Goal: Information Seeking & Learning: Learn about a topic

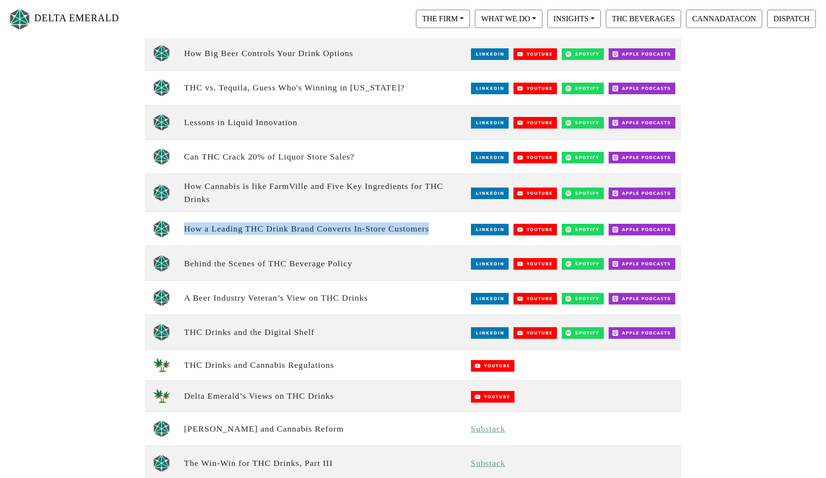
scroll to position [163, 0]
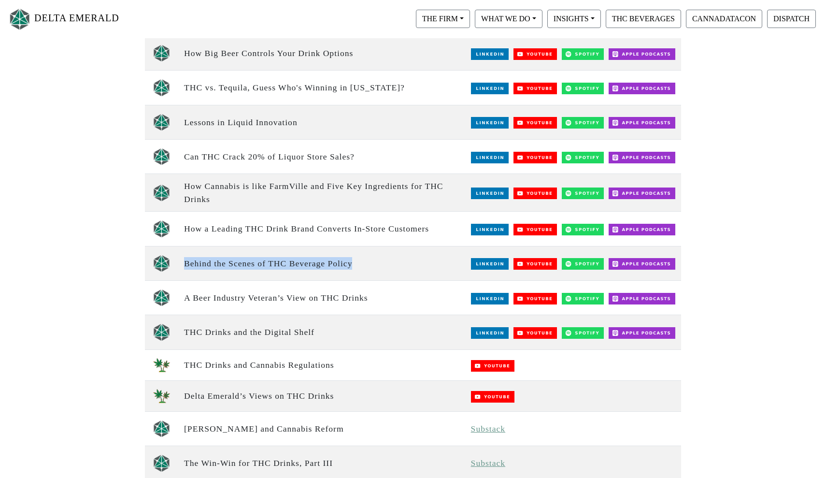
drag, startPoint x: 366, startPoint y: 259, endPoint x: 179, endPoint y: 258, distance: 187.3
click at [179, 258] on td "Behind the Scenes of THC Beverage Policy" at bounding box center [321, 263] width 287 height 34
copy td "Behind the Scenes of THC Beverage Policy"
click at [267, 296] on td "A Beer Industry Veteran’s View on THC Drinks" at bounding box center [321, 297] width 287 height 34
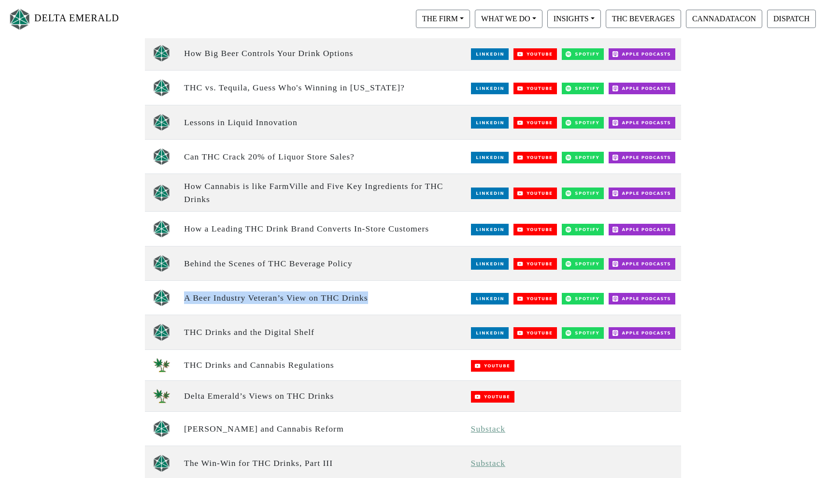
click at [267, 296] on td "A Beer Industry Veteran’s View on THC Drinks" at bounding box center [321, 297] width 287 height 34
click at [309, 298] on td "A Beer Industry Veteran’s View on THC Drinks" at bounding box center [321, 297] width 287 height 34
drag, startPoint x: 372, startPoint y: 294, endPoint x: 183, endPoint y: 291, distance: 188.3
click at [183, 291] on td "A Beer Industry Veteran’s View on THC Drinks" at bounding box center [321, 297] width 287 height 34
copy td "A Beer Industry Veteran’s View on THC Drinks"
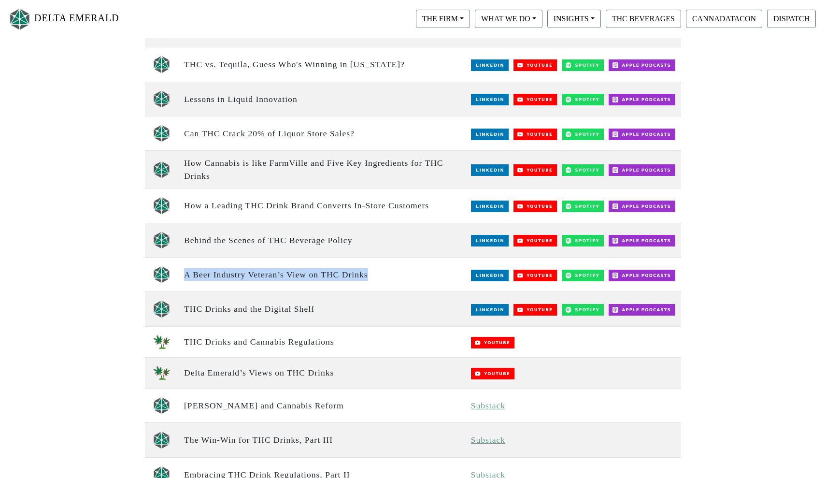
scroll to position [193, 0]
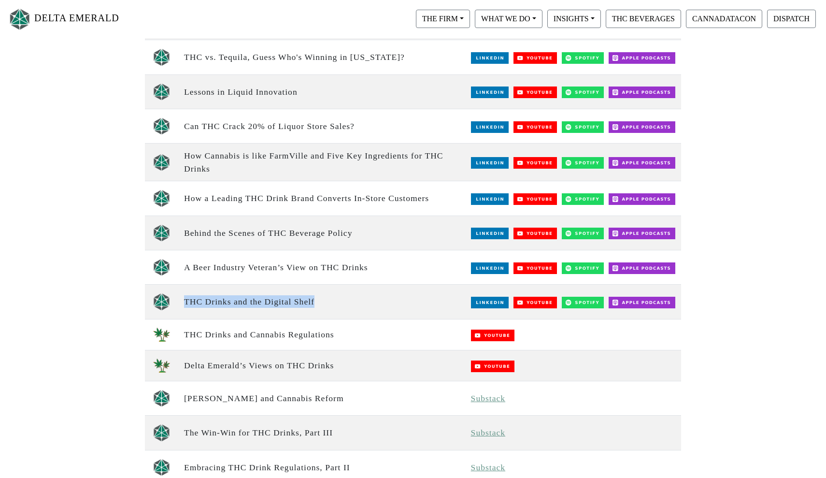
drag, startPoint x: 320, startPoint y: 304, endPoint x: 183, endPoint y: 299, distance: 136.7
click at [183, 299] on td "THC Drinks and the Digital Shelf" at bounding box center [321, 301] width 287 height 34
copy td "THC Drinks and the Digital Shelf"
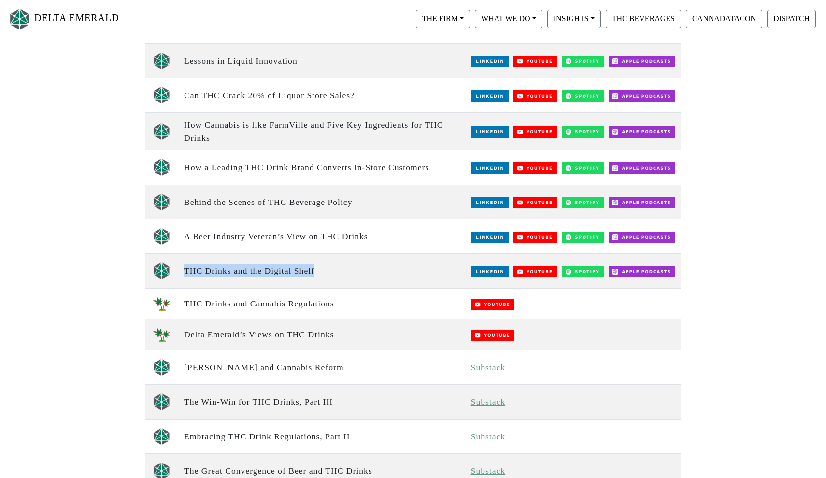
scroll to position [244, 0]
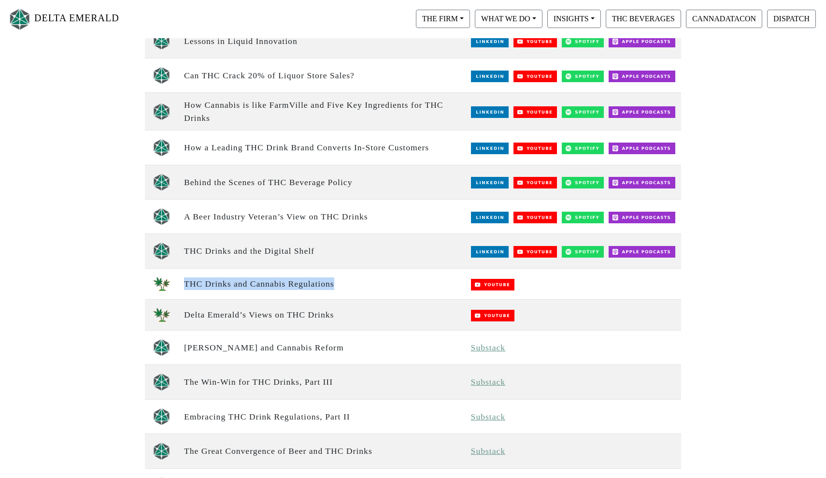
drag, startPoint x: 338, startPoint y: 277, endPoint x: 186, endPoint y: 278, distance: 151.1
click at [186, 278] on td "THC Drinks and Cannabis Regulations" at bounding box center [321, 283] width 287 height 31
copy td "THC Drinks and Cannabis Regulations"
drag, startPoint x: 343, startPoint y: 316, endPoint x: 186, endPoint y: 312, distance: 157.0
click at [185, 312] on td "Delta Emerald’s Views on THC Drinks" at bounding box center [321, 314] width 287 height 31
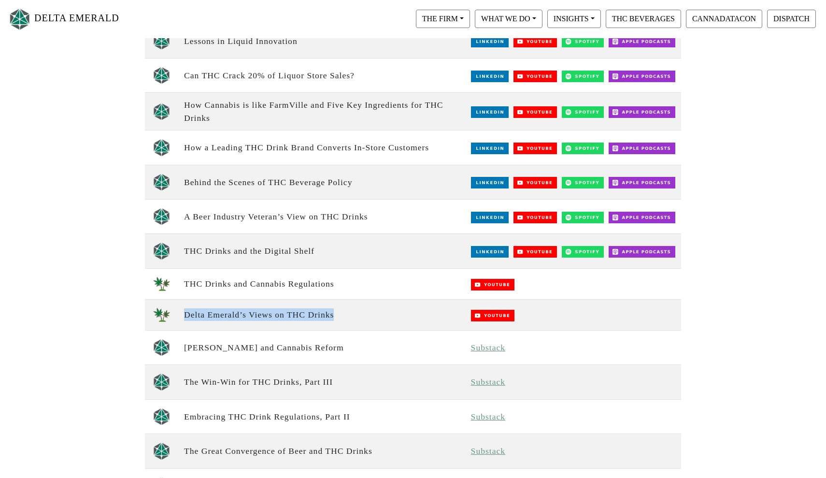
copy td "Delta Emerald’s Views on THC Drinks"
click at [230, 349] on td "Trump and Cannabis Reform" at bounding box center [321, 347] width 287 height 34
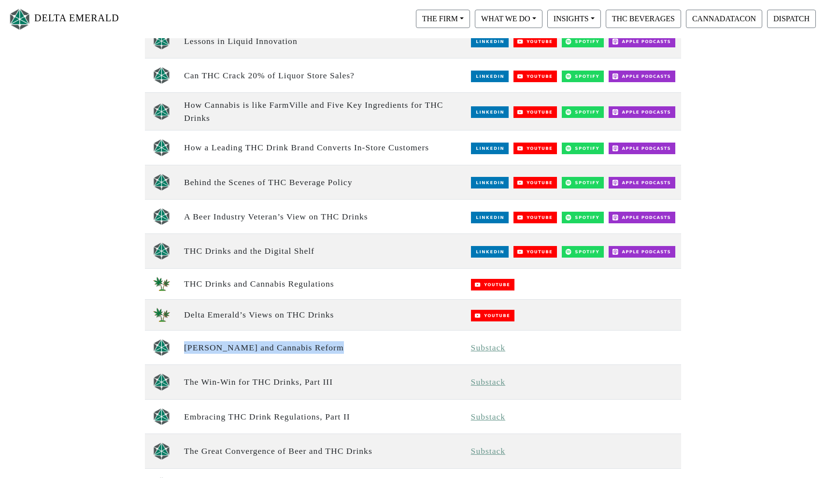
click at [230, 349] on td "Trump and Cannabis Reform" at bounding box center [321, 347] width 287 height 34
copy td "Trump and Cannabis Reform"
click at [338, 318] on td "Delta Emerald’s Views on THC Drinks" at bounding box center [321, 314] width 287 height 31
drag, startPoint x: 295, startPoint y: 345, endPoint x: 183, endPoint y: 342, distance: 112.5
click at [183, 342] on td "Trump and Cannabis Reform" at bounding box center [321, 347] width 287 height 34
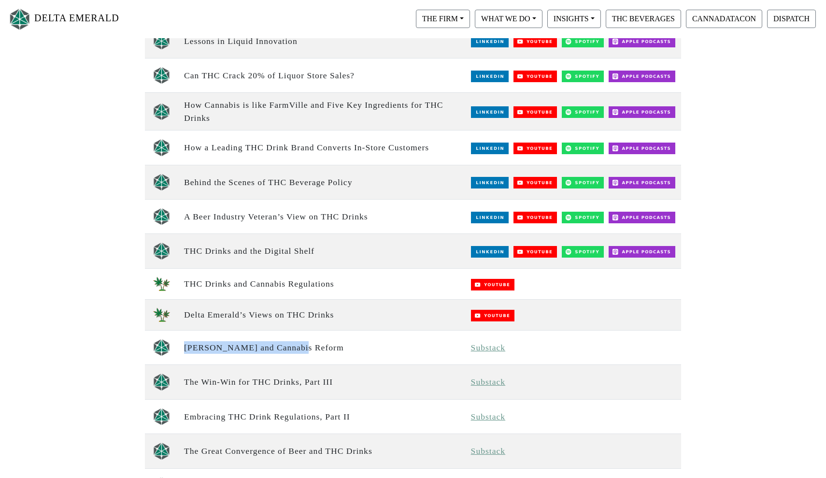
copy td "Trump and Cannabis Reform"
click at [229, 378] on td "The Win-Win for THC Drinks, Part III" at bounding box center [321, 382] width 287 height 34
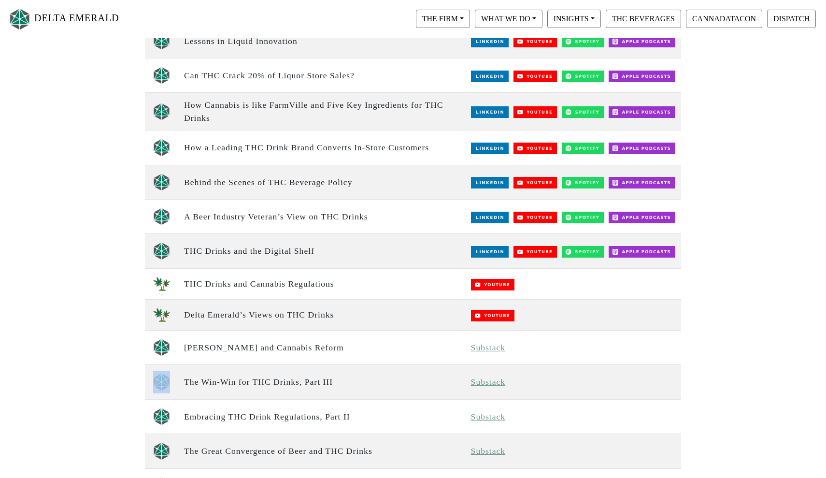
drag, startPoint x: 335, startPoint y: 373, endPoint x: 176, endPoint y: 375, distance: 158.4
click at [174, 375] on tr "The Win-Win for THC Drinks, Part III Substack" at bounding box center [413, 382] width 536 height 34
click at [198, 379] on td "The Win-Win for THC Drinks, Part III" at bounding box center [321, 382] width 287 height 34
drag, startPoint x: 340, startPoint y: 378, endPoint x: 183, endPoint y: 378, distance: 157.9
click at [183, 378] on td "The Win-Win for THC Drinks, Part III" at bounding box center [321, 382] width 287 height 34
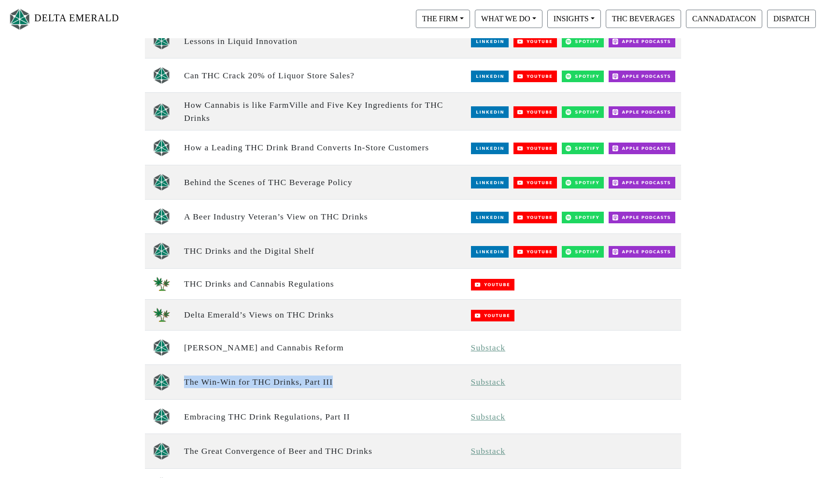
copy td "The Win-Win for THC Drinks, Part III"
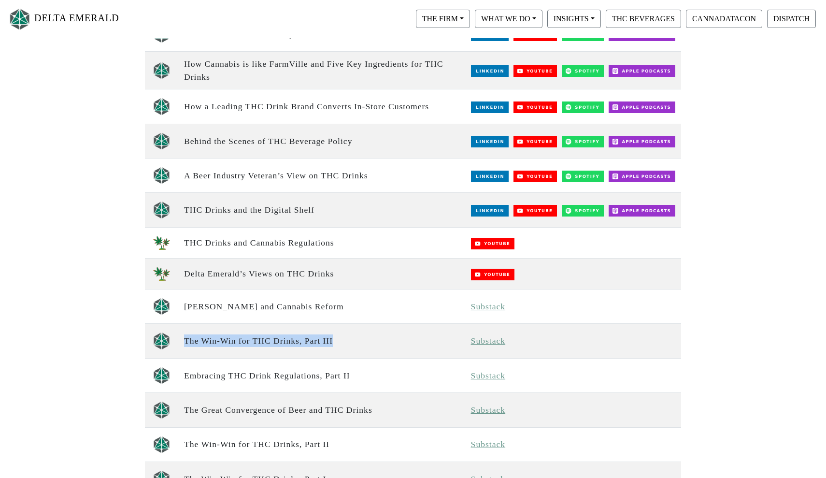
scroll to position [286, 0]
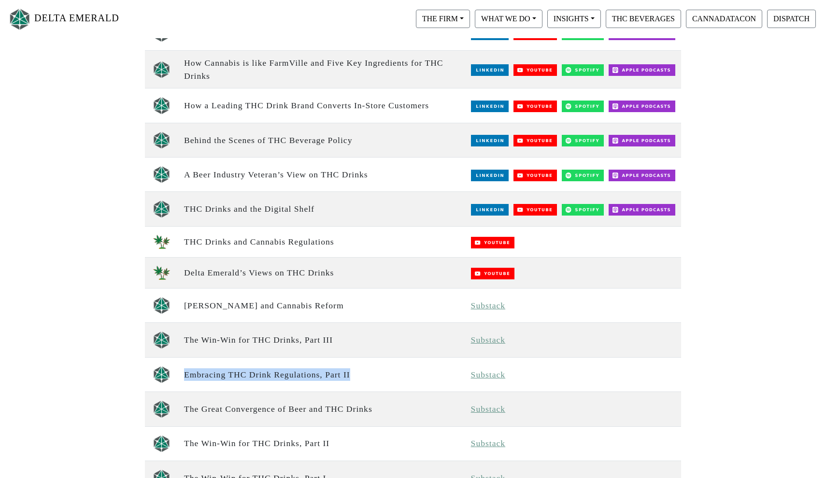
drag, startPoint x: 365, startPoint y: 374, endPoint x: 185, endPoint y: 370, distance: 179.7
click at [185, 370] on td "Embracing THC Drink Regulations, Part II" at bounding box center [321, 374] width 287 height 34
copy td "Embracing THC Drink Regulations, Part II"
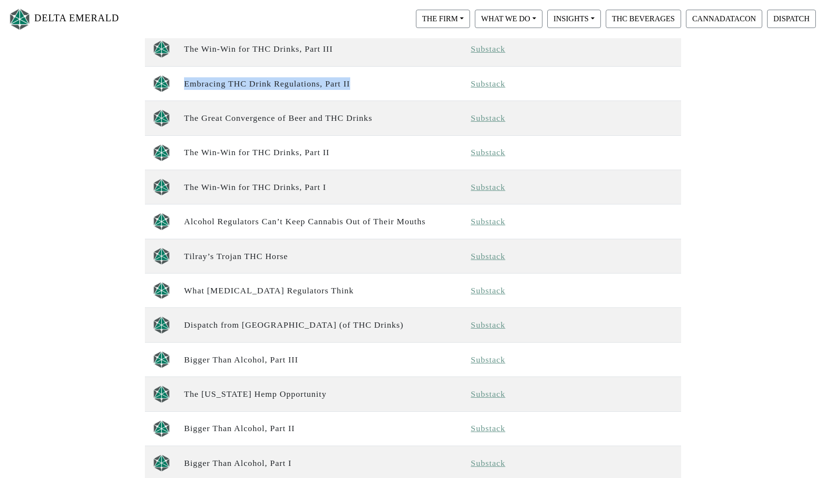
scroll to position [574, 0]
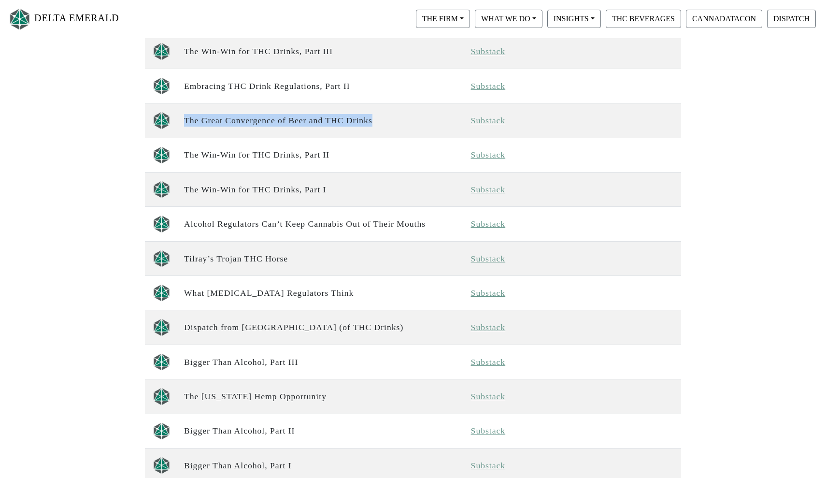
drag, startPoint x: 379, startPoint y: 119, endPoint x: 183, endPoint y: 118, distance: 195.5
click at [183, 118] on td "The Great Convergence of Beer and THC Drinks" at bounding box center [321, 120] width 287 height 34
copy td "The Great Convergence of Beer and THC Drinks"
click at [229, 158] on td "The Win-Win for THC Drinks, Part II" at bounding box center [321, 155] width 287 height 34
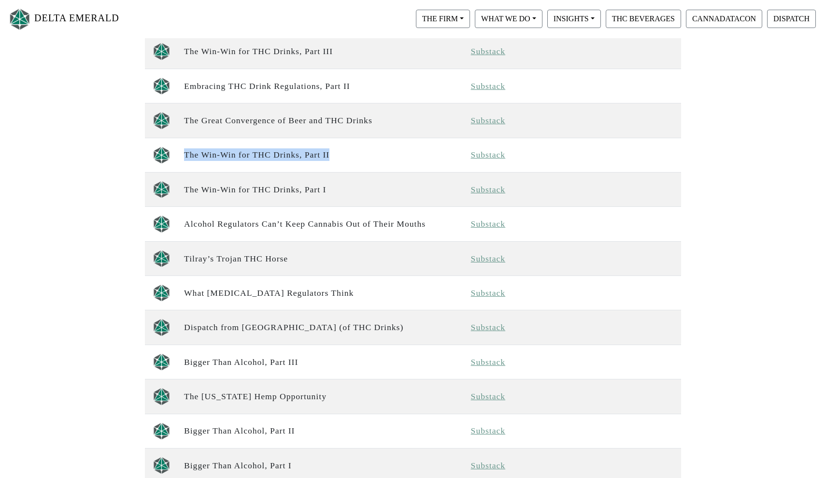
drag, startPoint x: 335, startPoint y: 153, endPoint x: 183, endPoint y: 148, distance: 151.7
click at [183, 148] on td "The Win-Win for THC Drinks, Part II" at bounding box center [321, 155] width 287 height 34
click at [244, 191] on td "The Win-Win for THC Drinks, Part I" at bounding box center [321, 189] width 287 height 34
click at [334, 190] on td "The Win-Win for THC Drinks, Part I" at bounding box center [321, 189] width 287 height 34
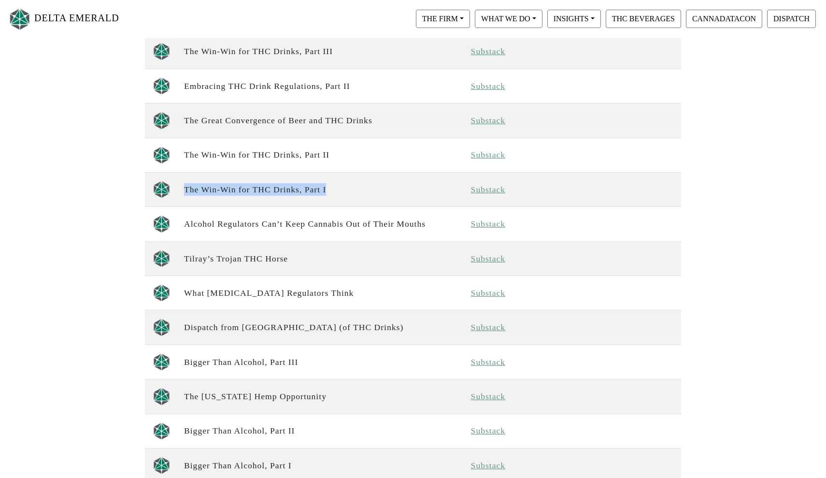
drag, startPoint x: 331, startPoint y: 189, endPoint x: 183, endPoint y: 187, distance: 148.2
click at [183, 187] on td "The Win-Win for THC Drinks, Part I" at bounding box center [321, 189] width 287 height 34
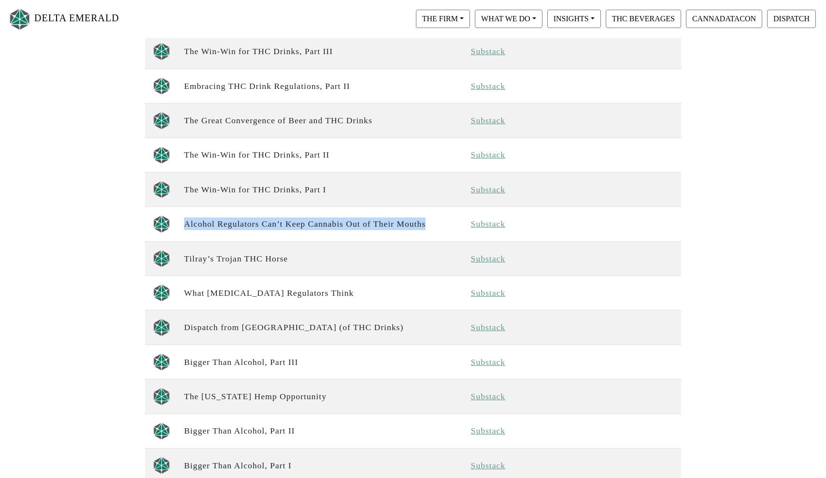
drag, startPoint x: 430, startPoint y: 219, endPoint x: 180, endPoint y: 218, distance: 250.6
click at [180, 218] on td "Alcohol Regulators Can’t Keep Cannabis Out of Their Mouths" at bounding box center [321, 224] width 287 height 34
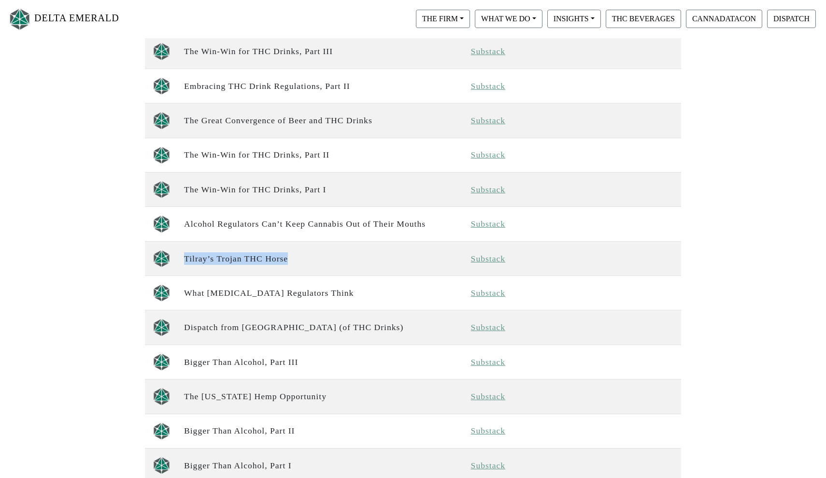
drag, startPoint x: 283, startPoint y: 255, endPoint x: 181, endPoint y: 255, distance: 102.4
click at [181, 255] on td "Tilray’s Trojan THC Horse" at bounding box center [321, 258] width 287 height 34
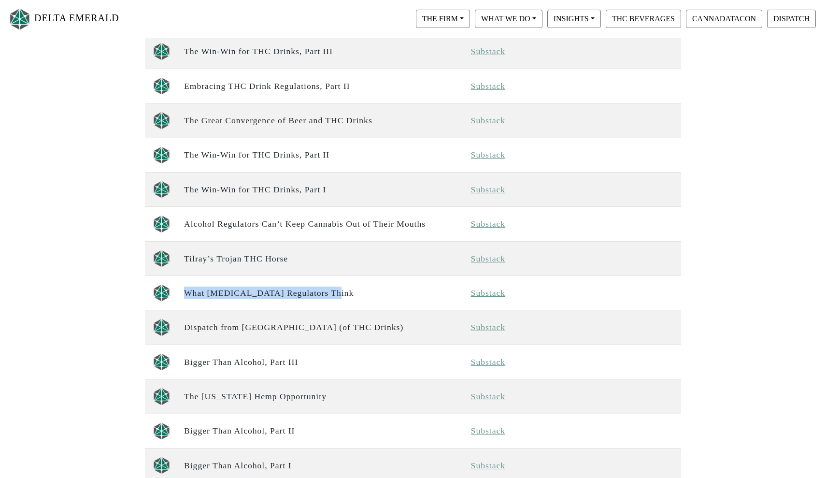
drag, startPoint x: 329, startPoint y: 289, endPoint x: 181, endPoint y: 284, distance: 148.3
click at [181, 284] on td "What Cannabinoid Regulators Think" at bounding box center [321, 293] width 287 height 34
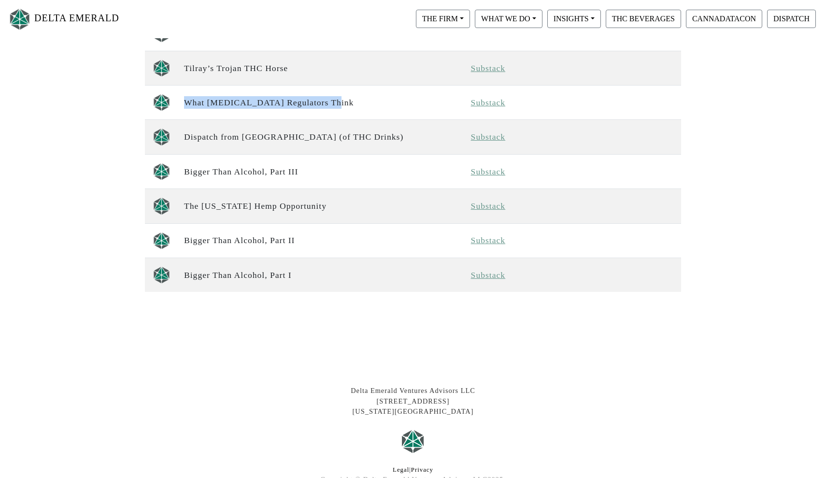
scroll to position [766, 0]
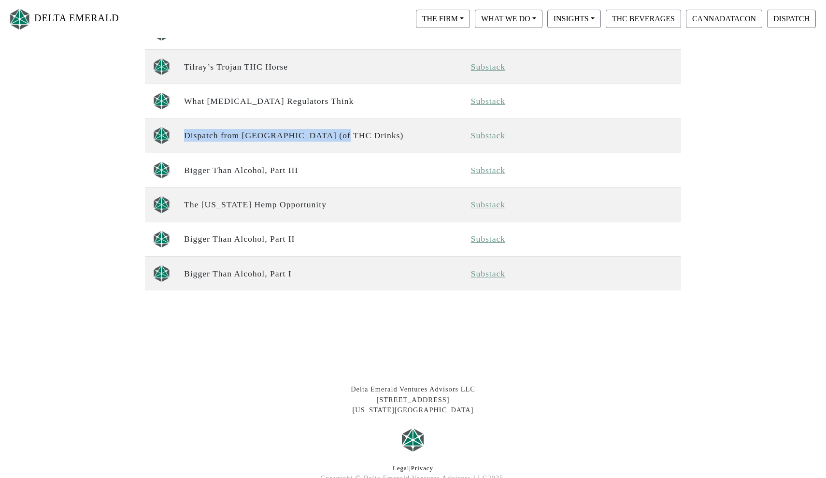
drag, startPoint x: 346, startPoint y: 134, endPoint x: 183, endPoint y: 133, distance: 163.7
click at [183, 133] on td "Dispatch from Mecca (of THC Drinks)" at bounding box center [321, 135] width 287 height 34
drag, startPoint x: 298, startPoint y: 163, endPoint x: 306, endPoint y: 169, distance: 10.0
click at [306, 169] on td "Bigger Than Alcohol, Part III" at bounding box center [321, 170] width 287 height 34
drag, startPoint x: 328, startPoint y: 203, endPoint x: 183, endPoint y: 200, distance: 144.4
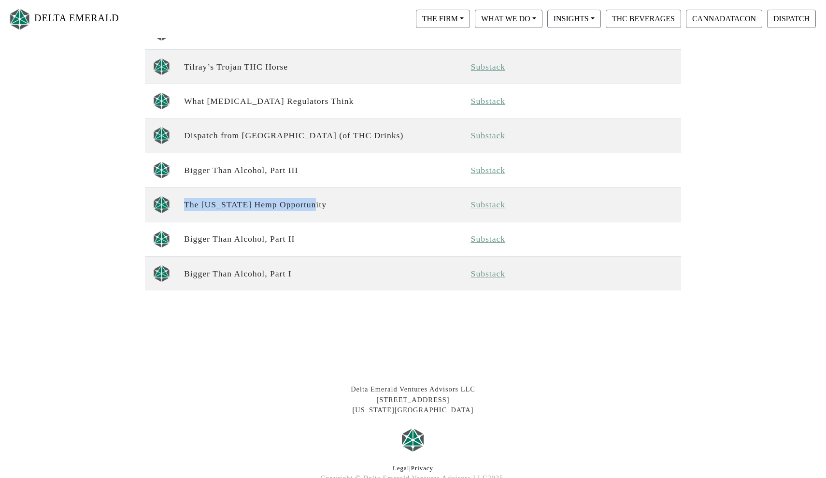
click at [183, 200] on td "The Florida Hemp Opportunity" at bounding box center [321, 204] width 287 height 34
drag, startPoint x: 305, startPoint y: 239, endPoint x: 178, endPoint y: 238, distance: 126.5
click at [178, 238] on tr "Bigger Than Alcohol, Part II Substack" at bounding box center [413, 239] width 536 height 34
click at [283, 239] on td "Bigger Than Alcohol, Part II" at bounding box center [321, 239] width 287 height 34
drag, startPoint x: 307, startPoint y: 239, endPoint x: 184, endPoint y: 239, distance: 122.6
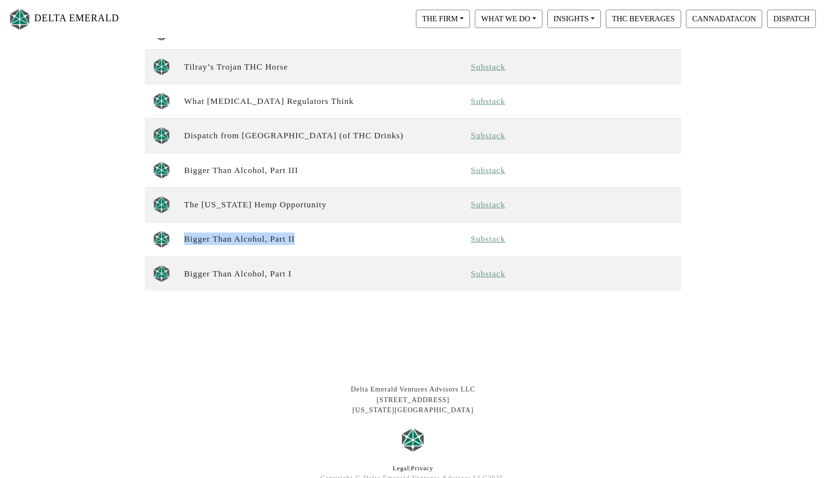
click at [185, 239] on td "Bigger Than Alcohol, Part II" at bounding box center [321, 239] width 287 height 34
click at [256, 270] on td "Bigger Than Alcohol, Part I" at bounding box center [321, 273] width 287 height 34
click at [311, 267] on td "Bigger Than Alcohol, Part I" at bounding box center [321, 273] width 287 height 34
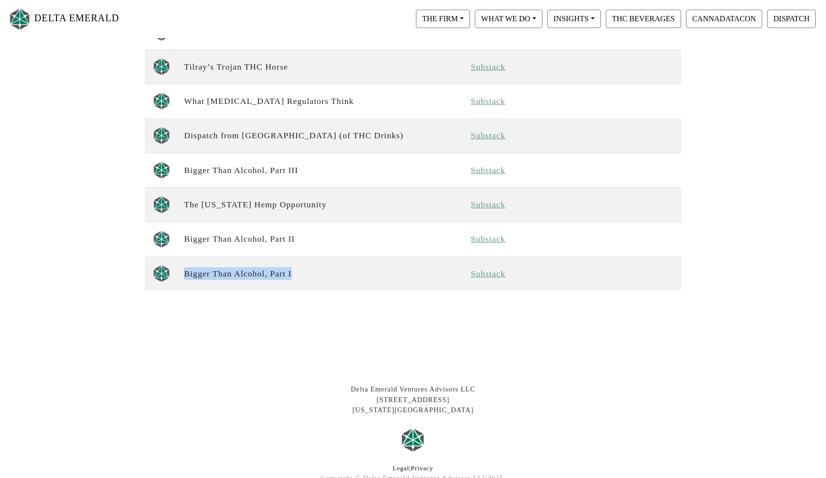
click at [301, 276] on td "Bigger Than Alcohol, Part I" at bounding box center [321, 273] width 287 height 34
click at [287, 273] on td "Bigger Than Alcohol, Part I" at bounding box center [321, 273] width 287 height 34
drag, startPoint x: 294, startPoint y: 273, endPoint x: 185, endPoint y: 272, distance: 108.2
click at [185, 272] on td "Bigger Than Alcohol, Part I" at bounding box center [321, 273] width 287 height 34
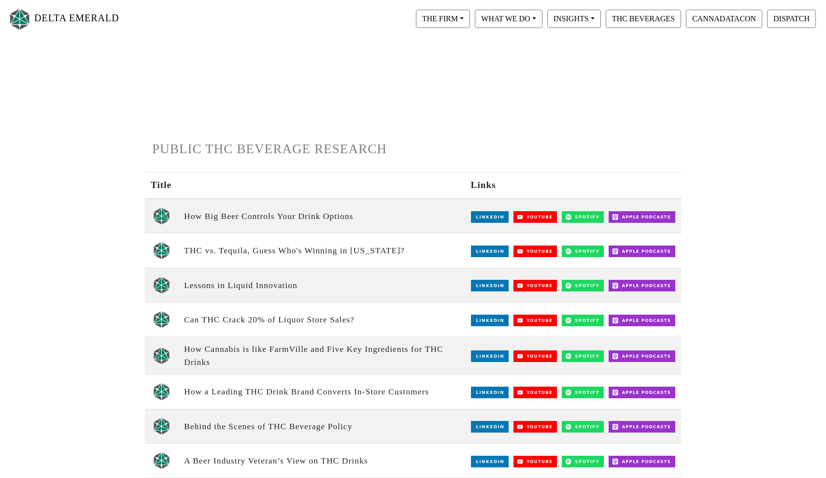
scroll to position [0, 0]
click at [490, 246] on img at bounding box center [490, 251] width 38 height 12
click at [515, 0] on nav "DELTA EMERALD THE FIRM Our Objective Our People Our Values Our Portfolio FAQ WH…" at bounding box center [413, 19] width 826 height 38
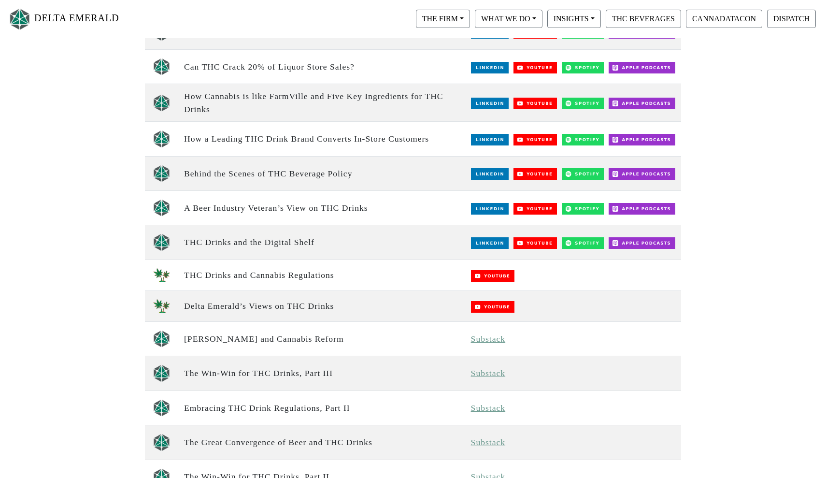
scroll to position [262, 0]
